Goal: Information Seeking & Learning: Learn about a topic

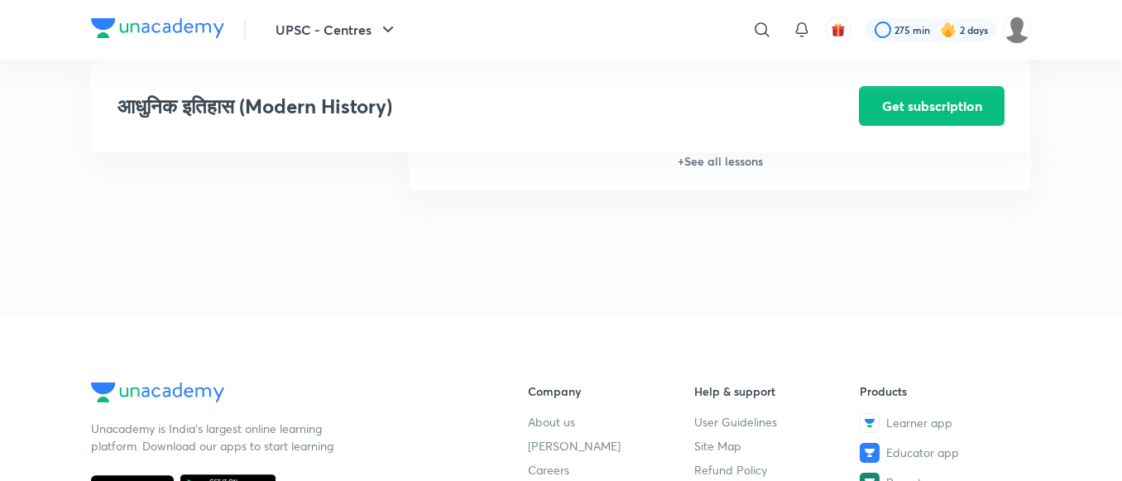
scroll to position [2547, 0]
click at [722, 160] on h6 "+ See all lessons" at bounding box center [720, 162] width 622 height 58
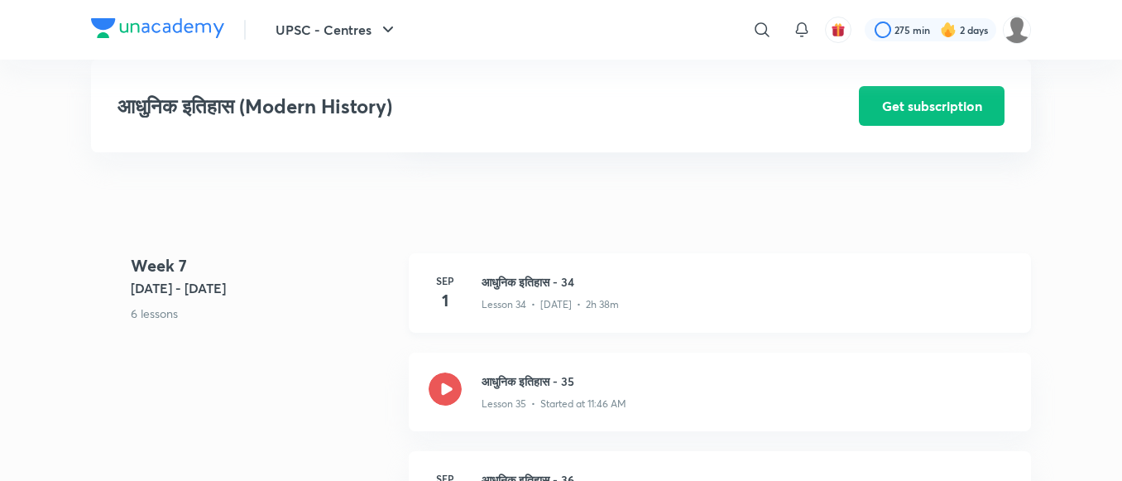
scroll to position [4315, 0]
click at [513, 382] on h3 "आधुनिक इतिहास - 35" at bounding box center [745, 381] width 529 height 17
